Goal: Task Accomplishment & Management: Manage account settings

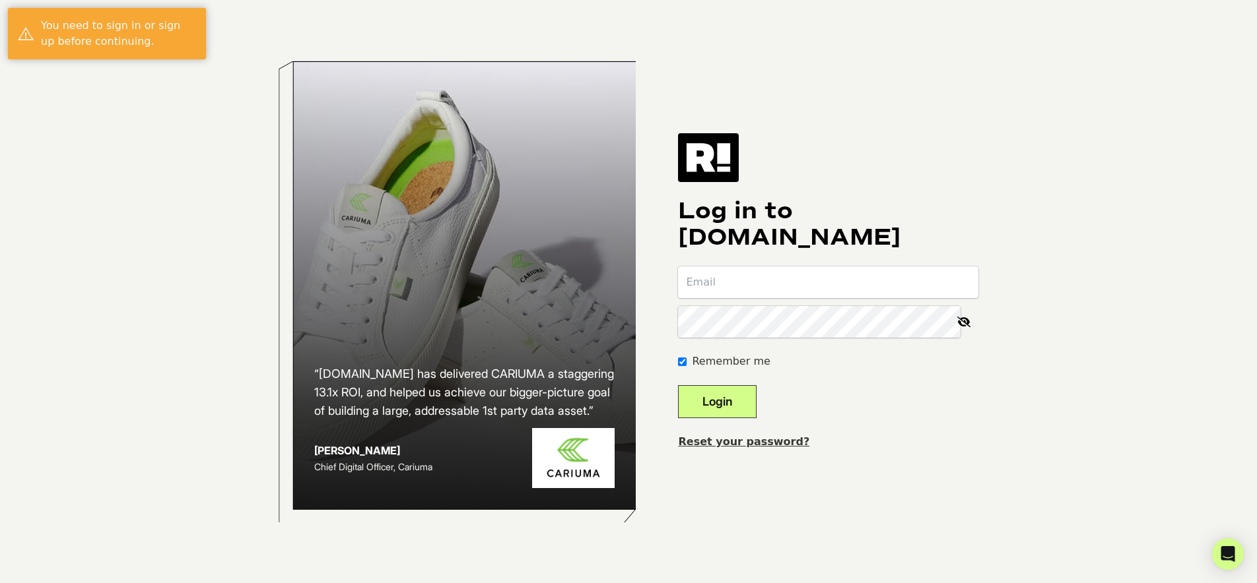
click at [727, 286] on input "email" at bounding box center [828, 283] width 300 height 32
drag, startPoint x: 842, startPoint y: 437, endPoint x: 829, endPoint y: 434, distance: 13.5
click at [842, 436] on div "Reset your password?" at bounding box center [828, 442] width 300 height 16
click at [760, 444] on link "Reset your password?" at bounding box center [743, 442] width 131 height 13
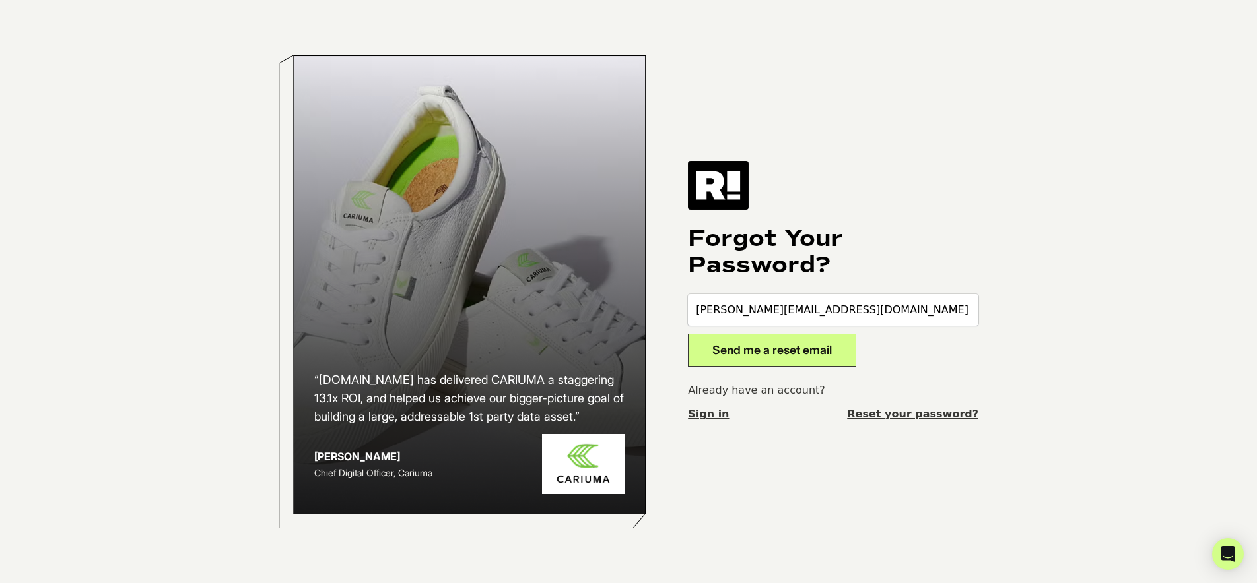
type input "greg@thefittest.com"
click at [777, 347] on button "Send me a reset email" at bounding box center [772, 350] width 168 height 33
